Goal: Information Seeking & Learning: Check status

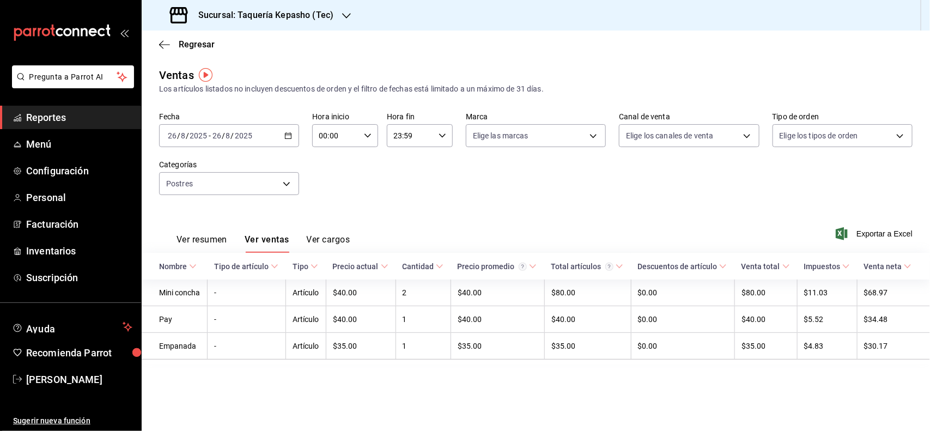
click at [33, 112] on span "Reportes" at bounding box center [79, 117] width 106 height 15
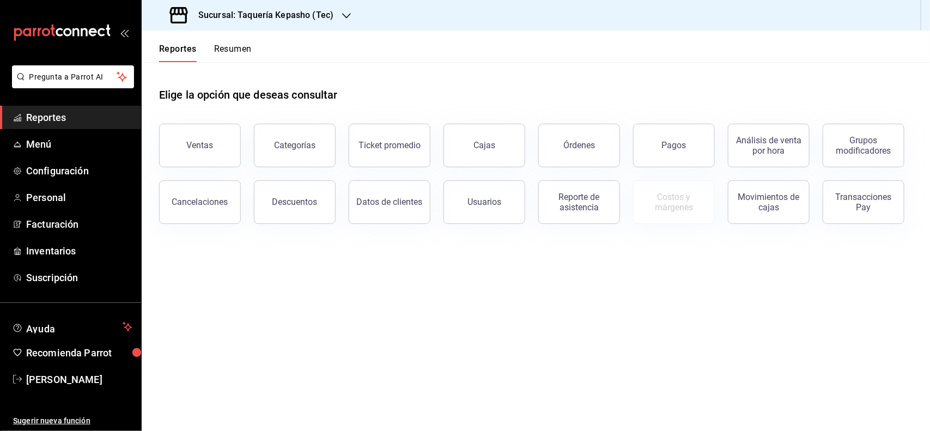
click at [236, 56] on button "Resumen" at bounding box center [233, 53] width 38 height 19
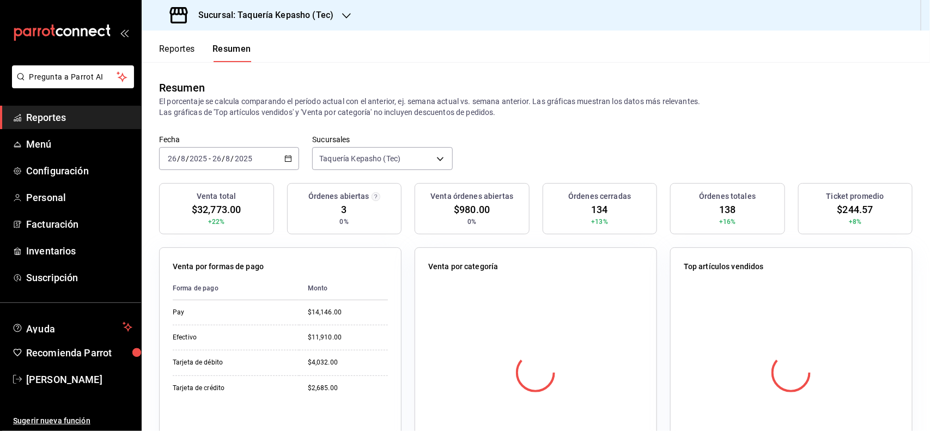
click at [177, 41] on div "Reportes Resumen" at bounding box center [197, 47] width 110 height 32
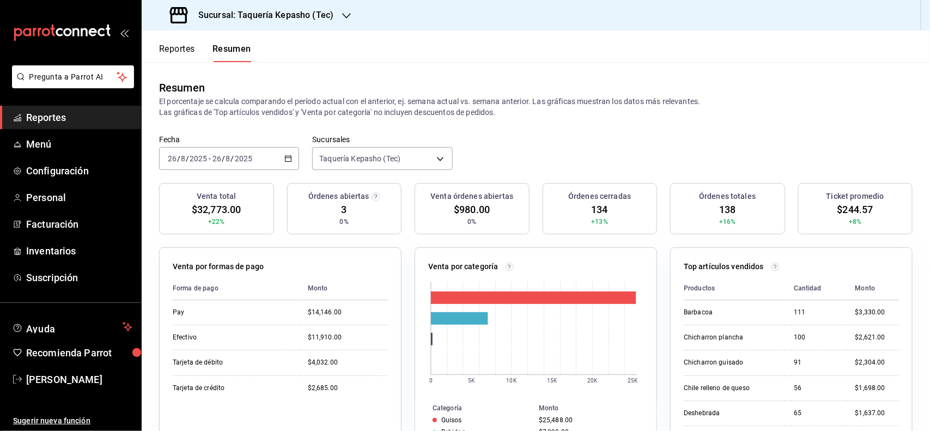
click at [177, 39] on div "Reportes Resumen" at bounding box center [197, 47] width 110 height 32
click at [177, 48] on button "Reportes" at bounding box center [177, 53] width 36 height 19
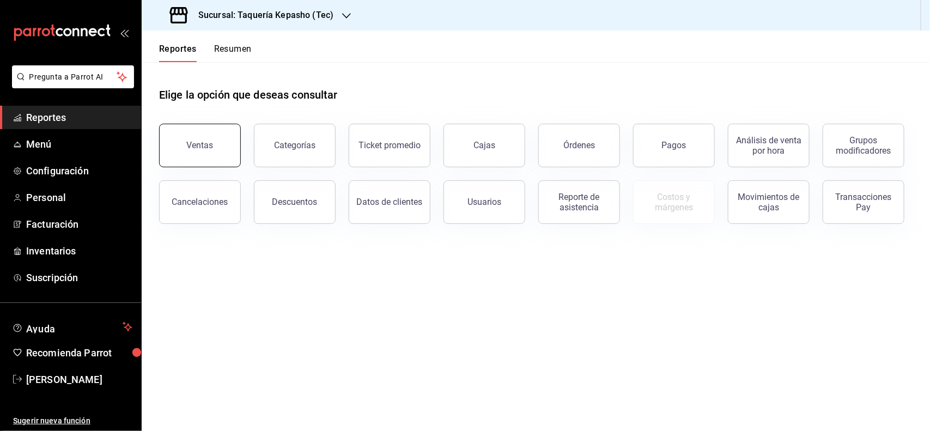
click at [197, 148] on div "Ventas" at bounding box center [200, 145] width 27 height 10
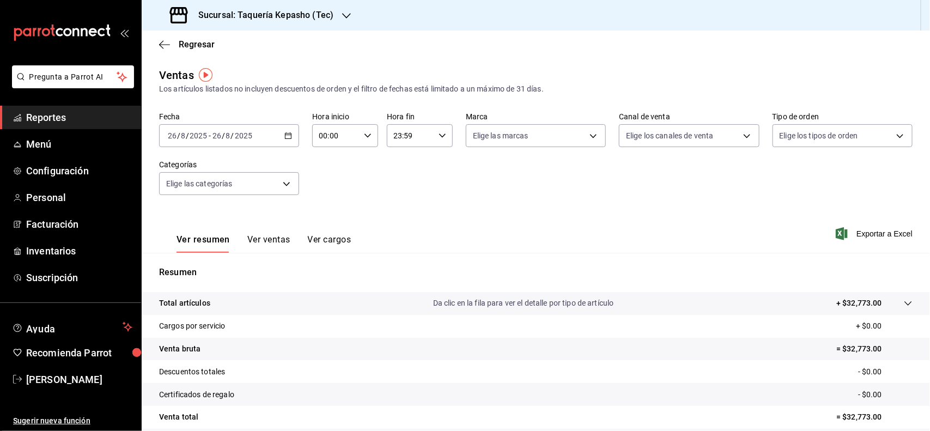
click at [280, 244] on button "Ver ventas" at bounding box center [268, 243] width 43 height 19
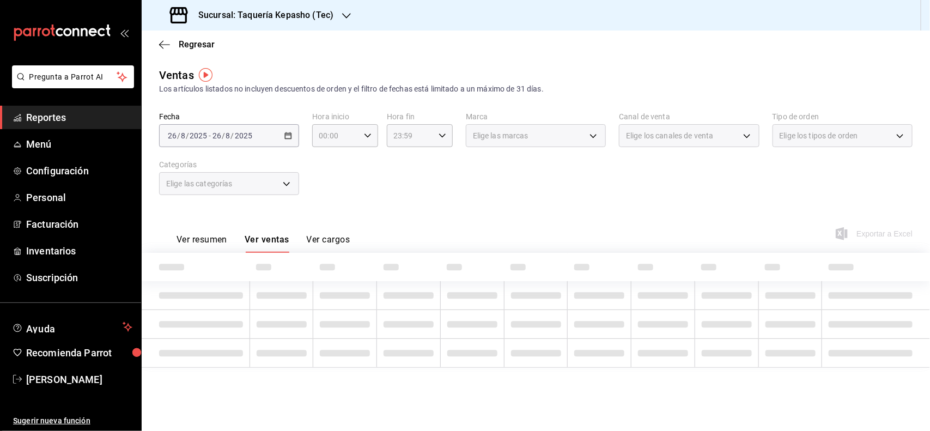
click at [238, 184] on div "Elige las categorías" at bounding box center [229, 183] width 140 height 23
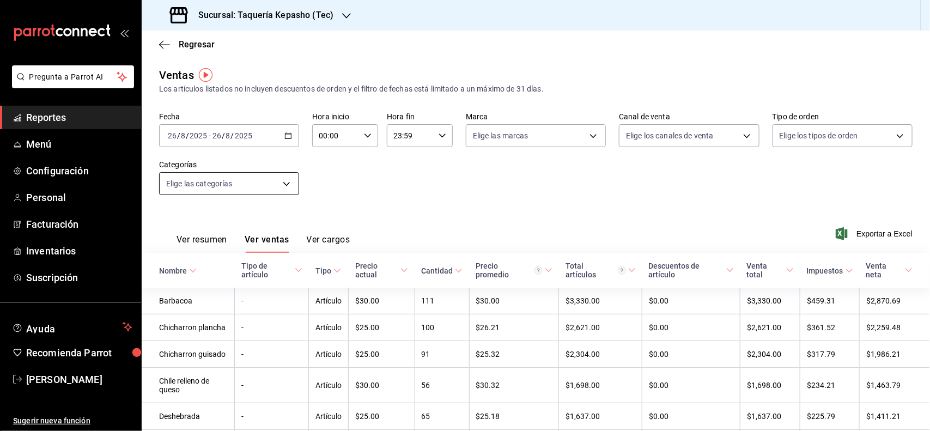
click at [240, 183] on body "Pregunta a Parrot AI Reportes Menú Configuración Personal Facturación Inventari…" at bounding box center [465, 215] width 930 height 431
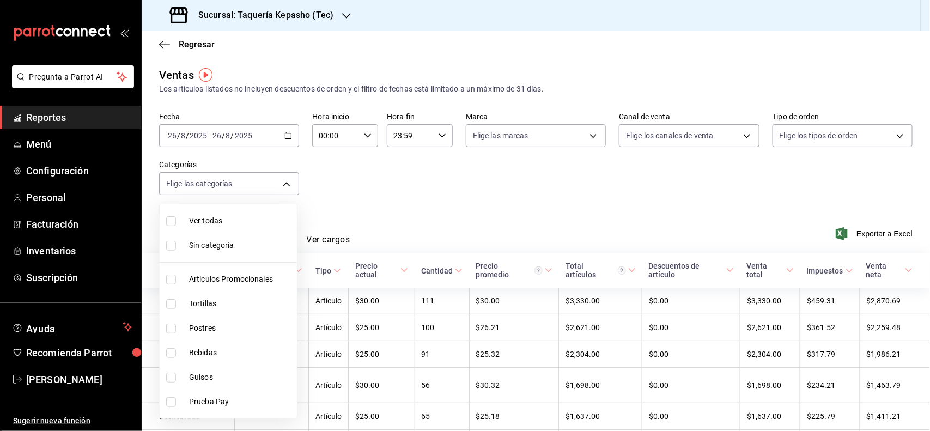
click at [215, 322] on li "Postres" at bounding box center [228, 328] width 137 height 25
type input "80394fb5-4f8c-4364-8ccf-133ca3d1566e"
checkbox input "true"
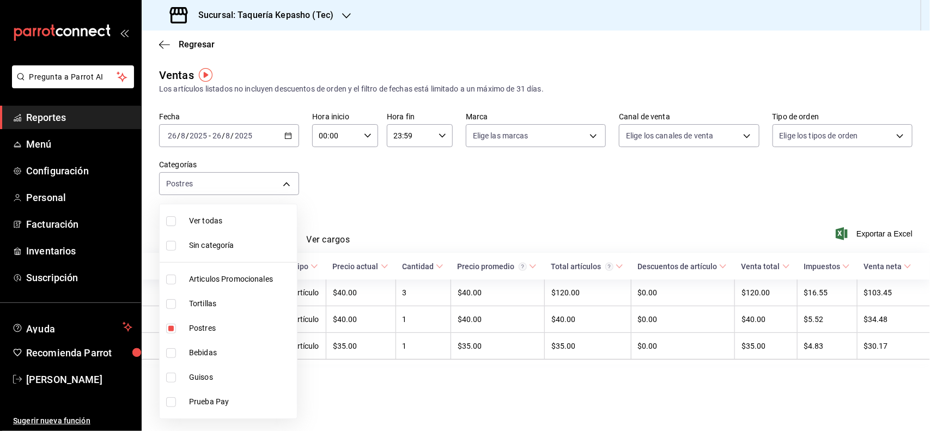
click at [560, 178] on div at bounding box center [465, 215] width 930 height 431
